Goal: Check status: Check status

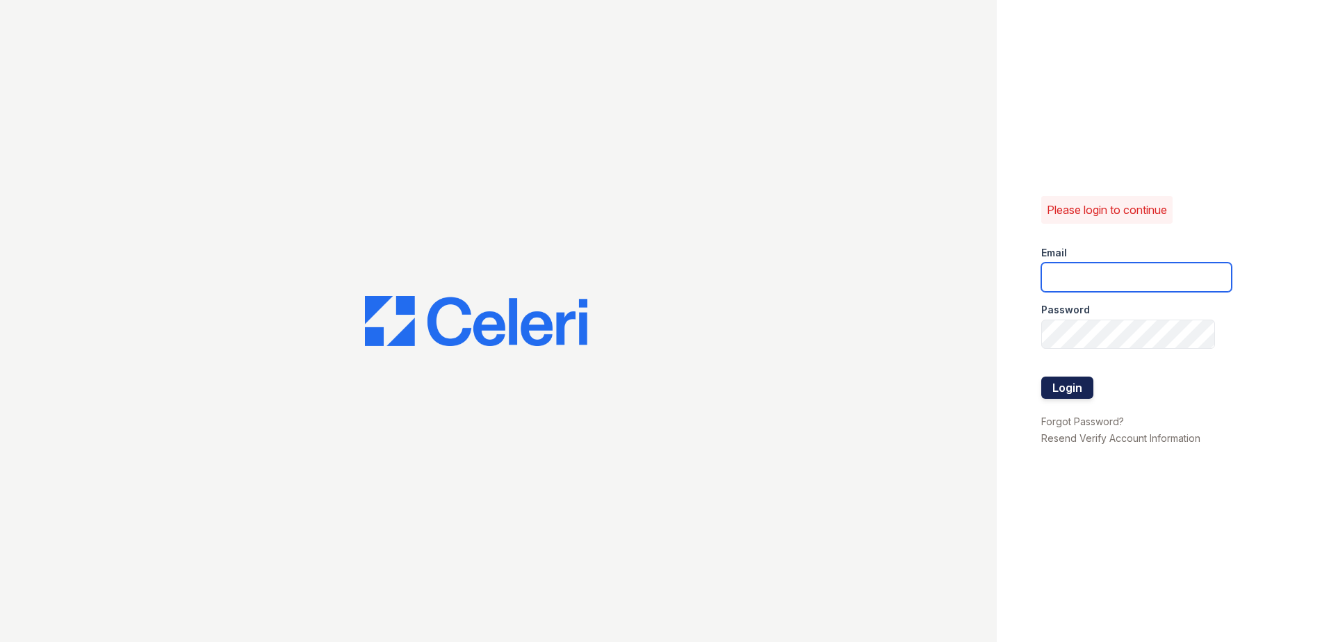
type input "arriveclairemont@trinity-pm.com"
click at [1072, 387] on button "Login" at bounding box center [1067, 388] width 52 height 22
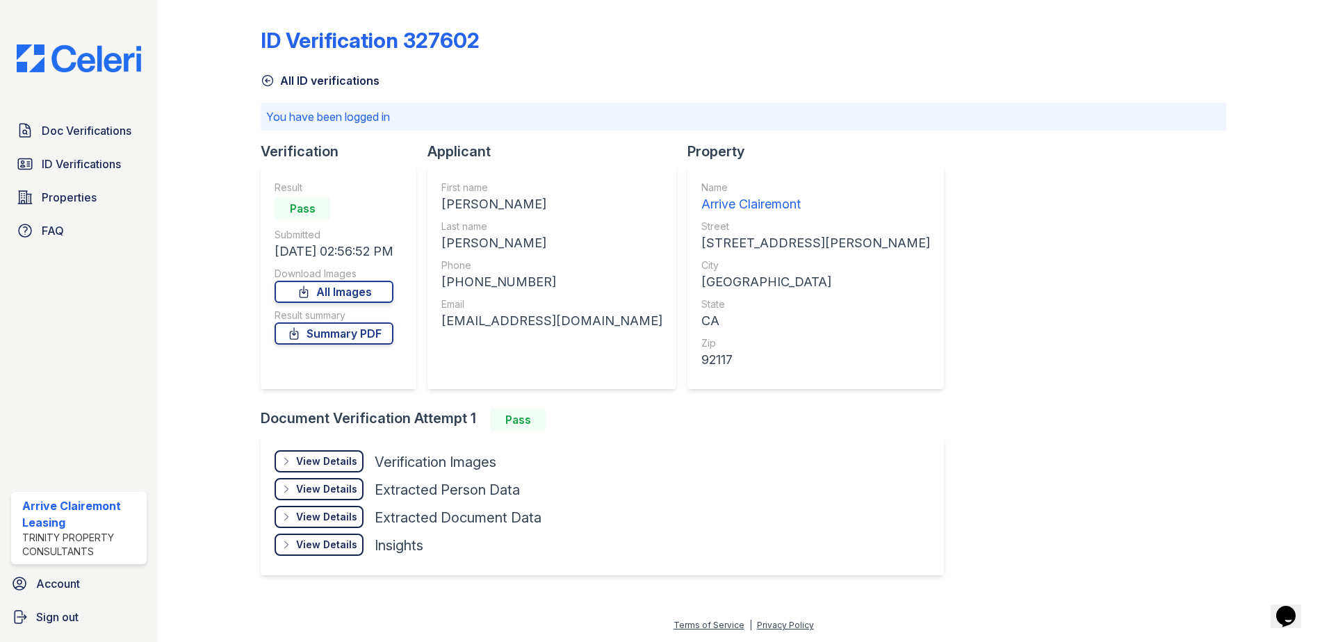
click at [334, 468] on div "View Details Details" at bounding box center [319, 461] width 89 height 22
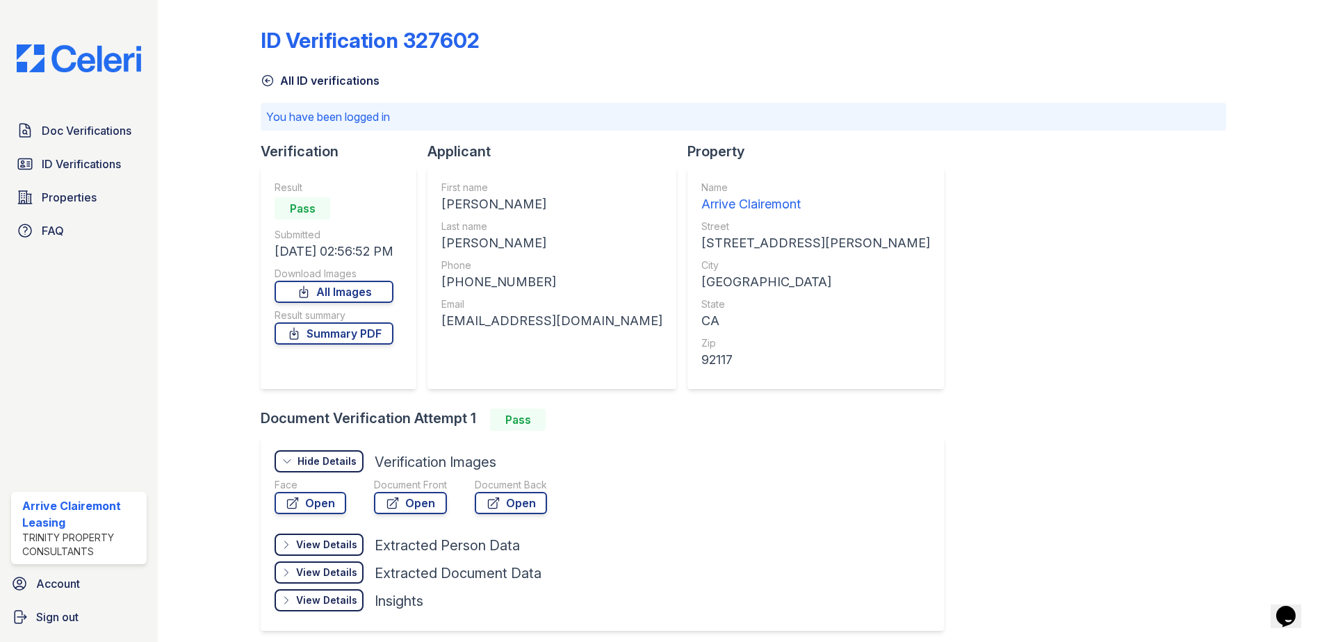
scroll to position [56, 0]
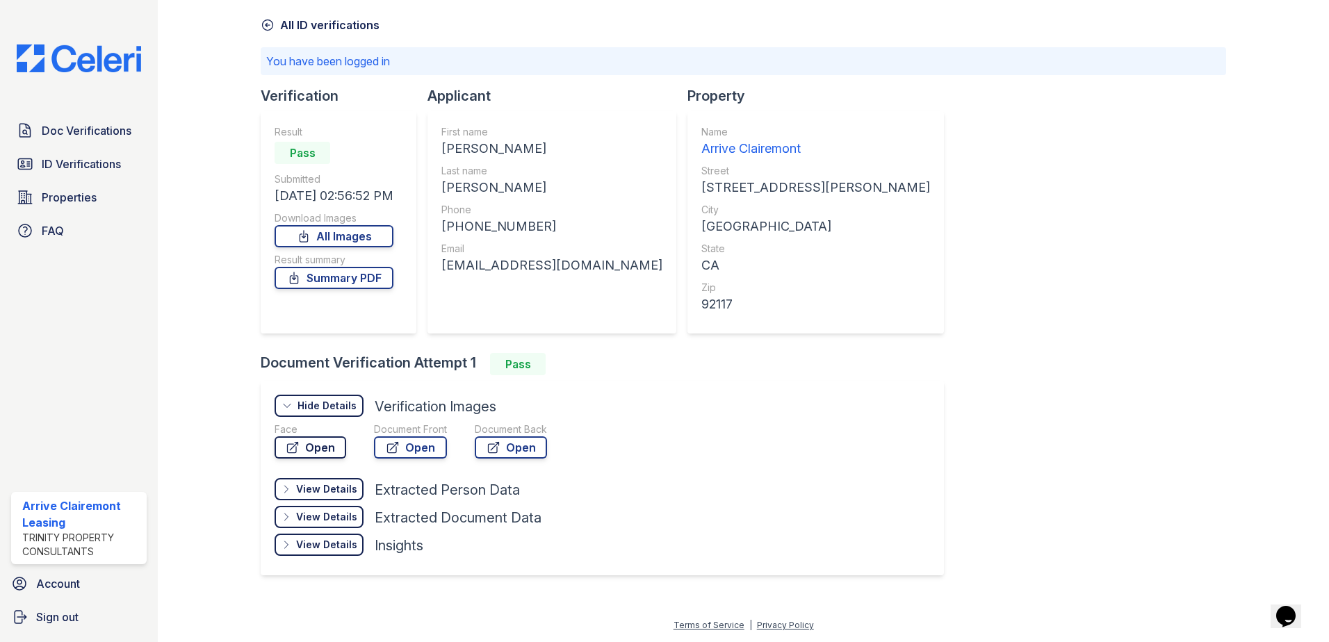
click at [313, 448] on link "Open" at bounding box center [311, 447] width 72 height 22
